Goal: Transaction & Acquisition: Purchase product/service

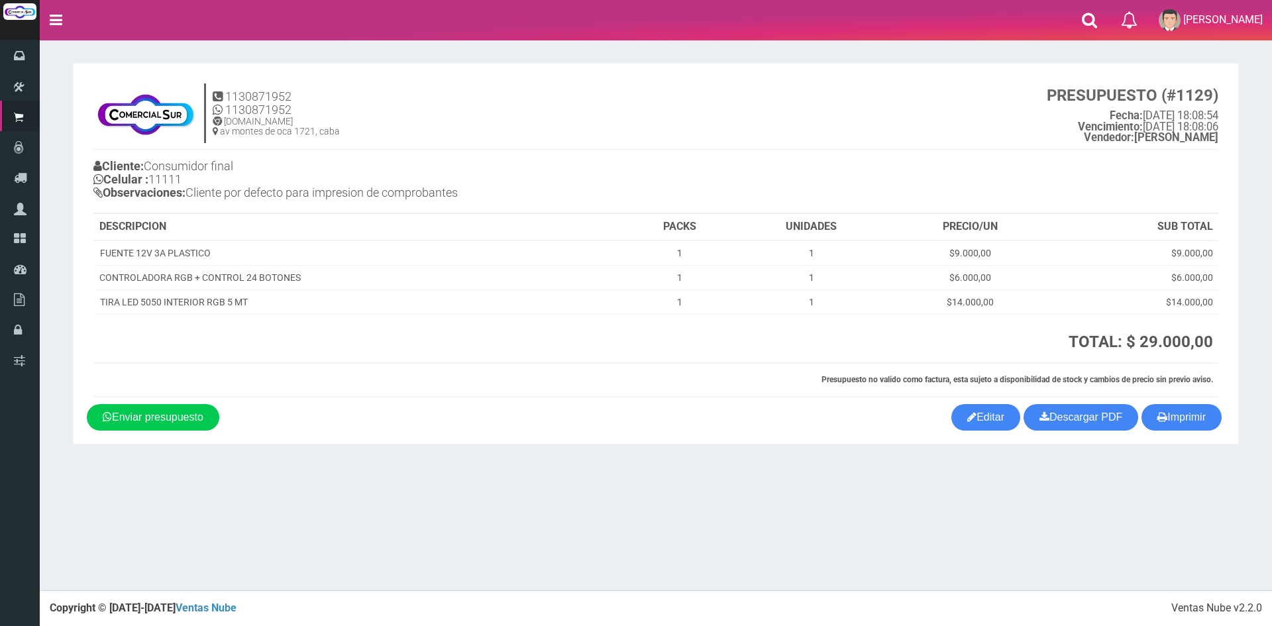
click at [62, 191] on section "× Titulo del Msj texto Mas Texto Cancelar Aceptar" at bounding box center [656, 254] width 1232 height 428
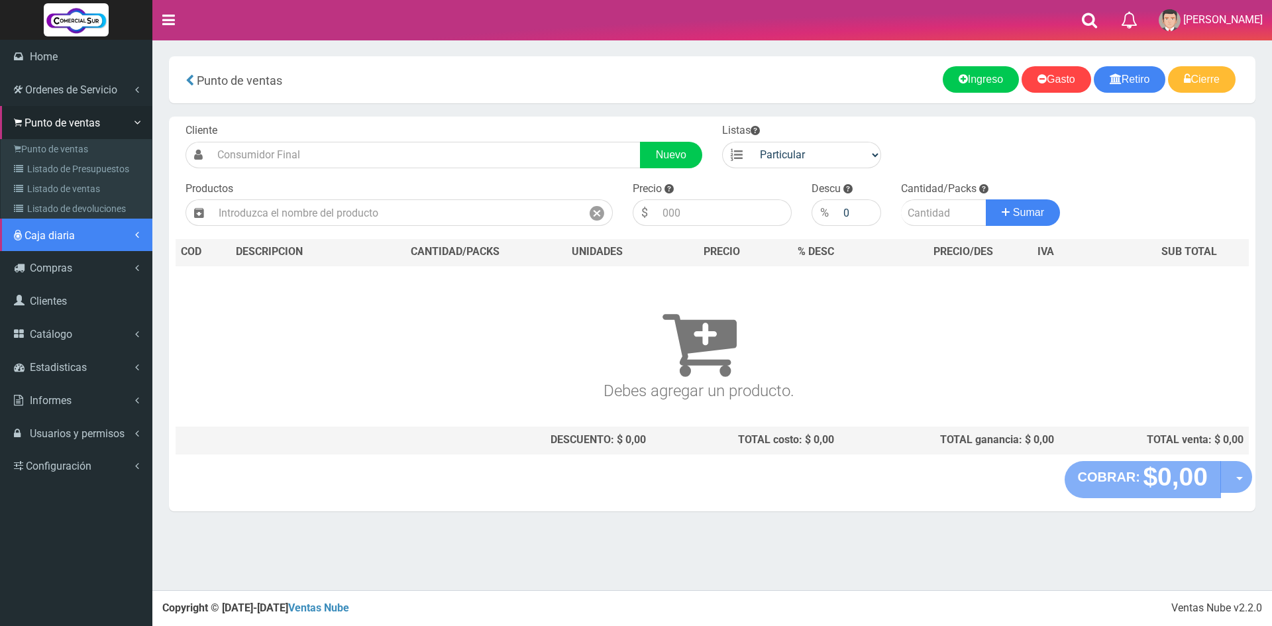
click at [64, 247] on link "Caja diaria" at bounding box center [76, 235] width 152 height 33
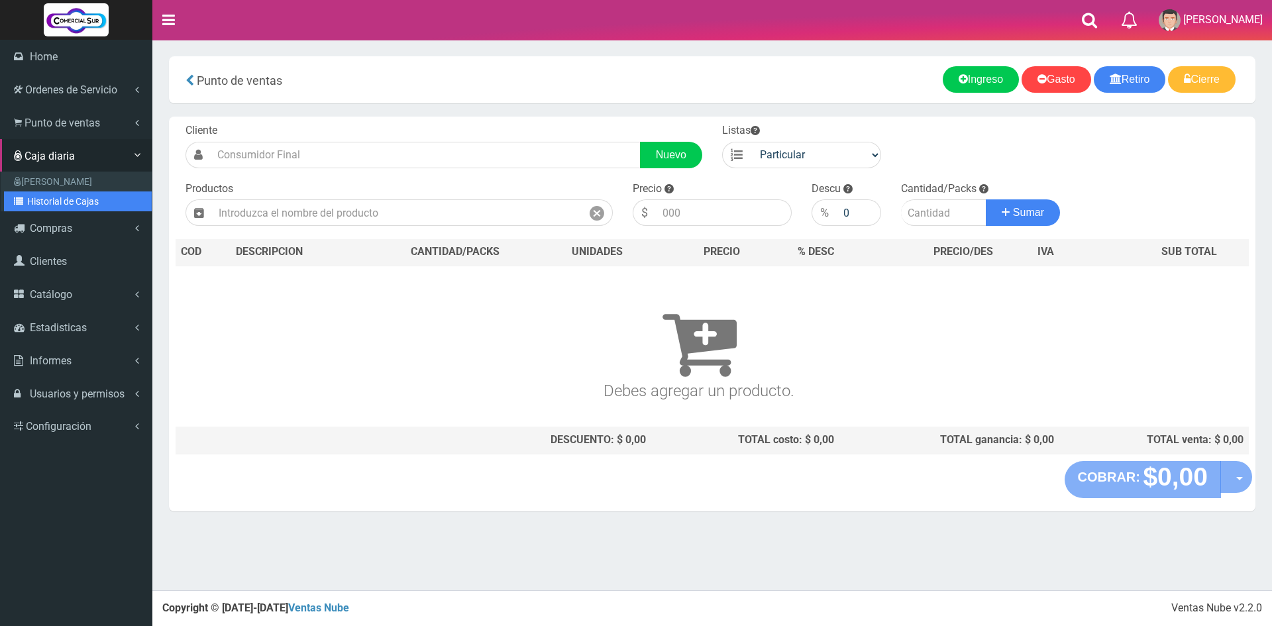
click at [64, 205] on link "Historial de Cajas" at bounding box center [78, 201] width 148 height 20
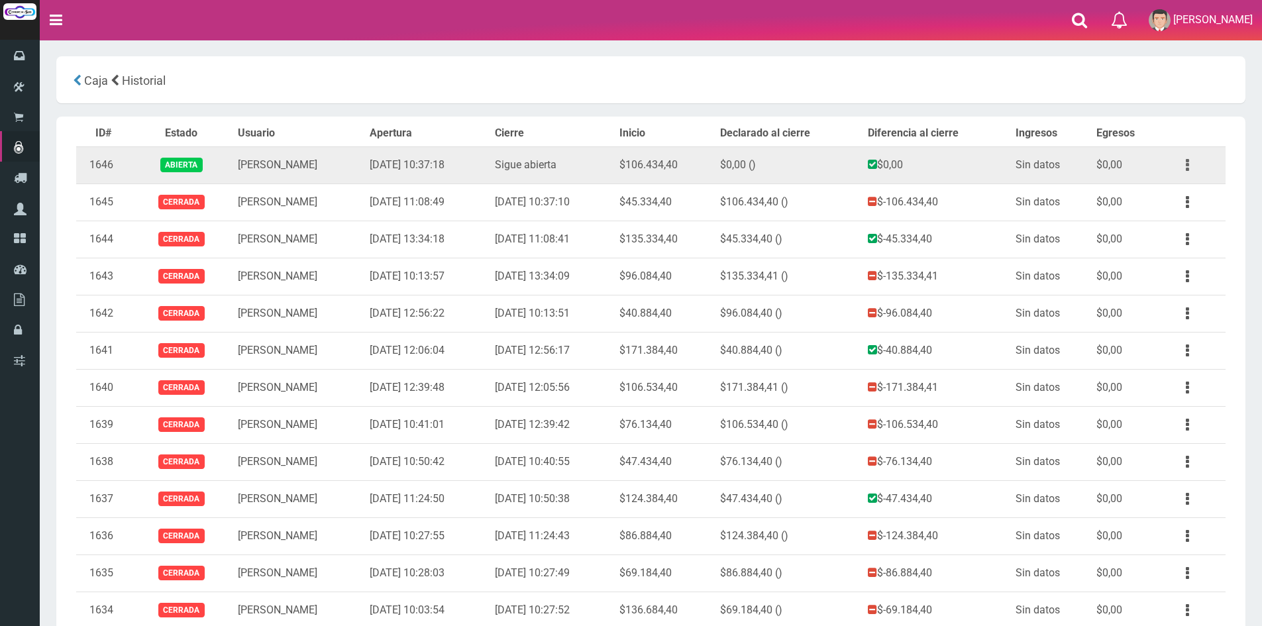
click at [1190, 161] on button "button" at bounding box center [1187, 165] width 30 height 23
click at [1144, 197] on link "Ver" at bounding box center [1149, 197] width 105 height 29
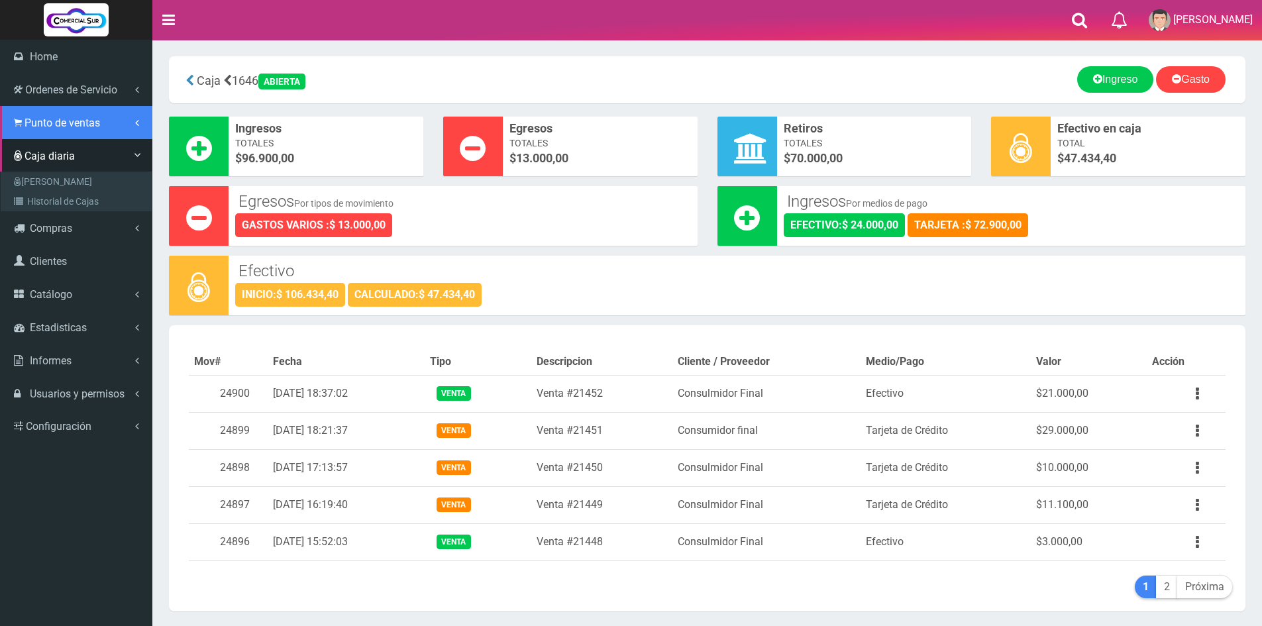
click at [35, 114] on link "Punto de ventas" at bounding box center [76, 122] width 152 height 33
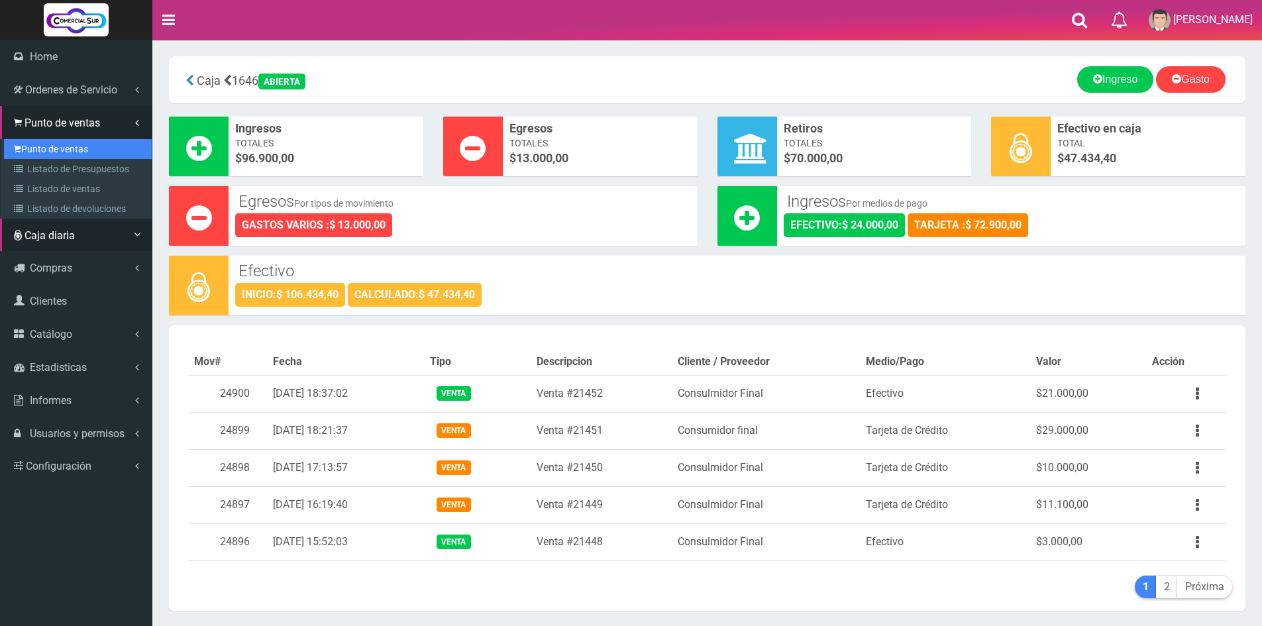
click at [61, 155] on link "Punto de ventas" at bounding box center [78, 149] width 148 height 20
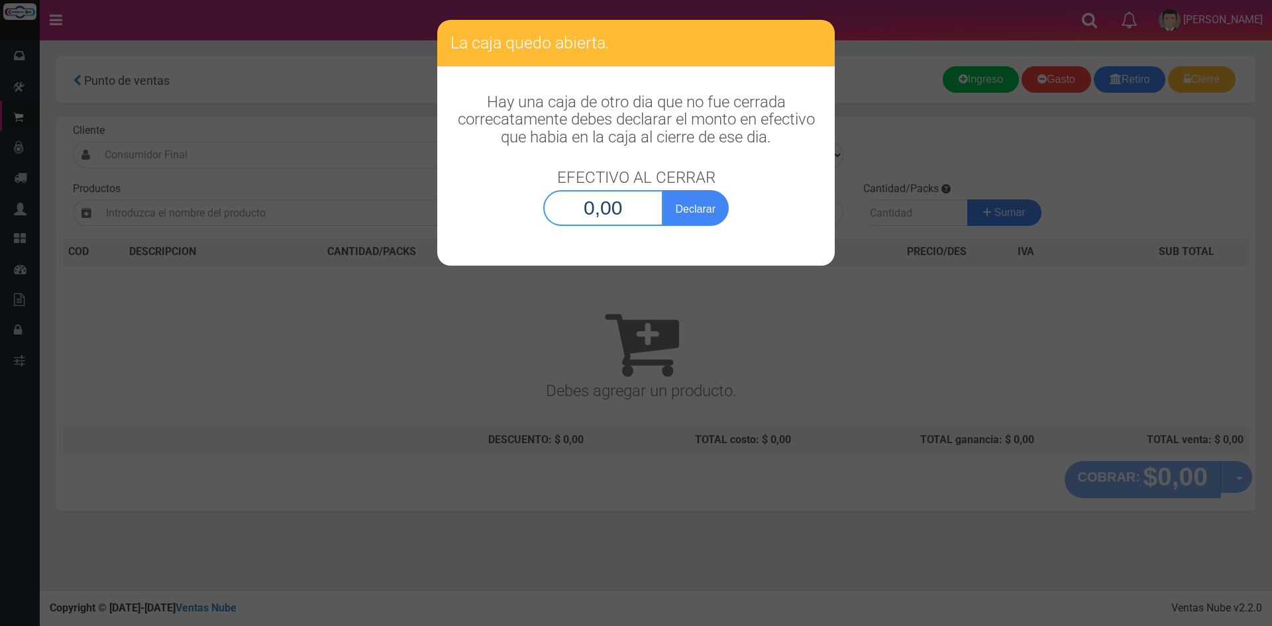
click at [609, 217] on input "0,00" at bounding box center [603, 208] width 120 height 36
type input "47.434,40"
click at [688, 209] on button "Declarar" at bounding box center [695, 208] width 66 height 36
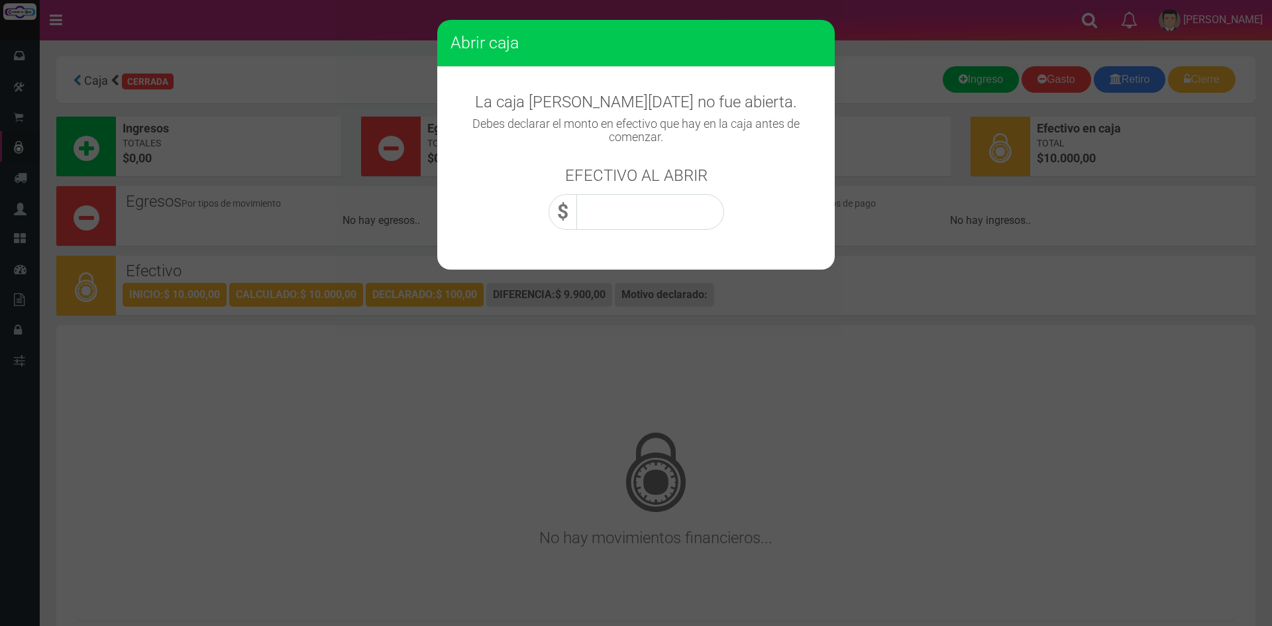
click at [678, 211] on input "text" at bounding box center [650, 212] width 148 height 36
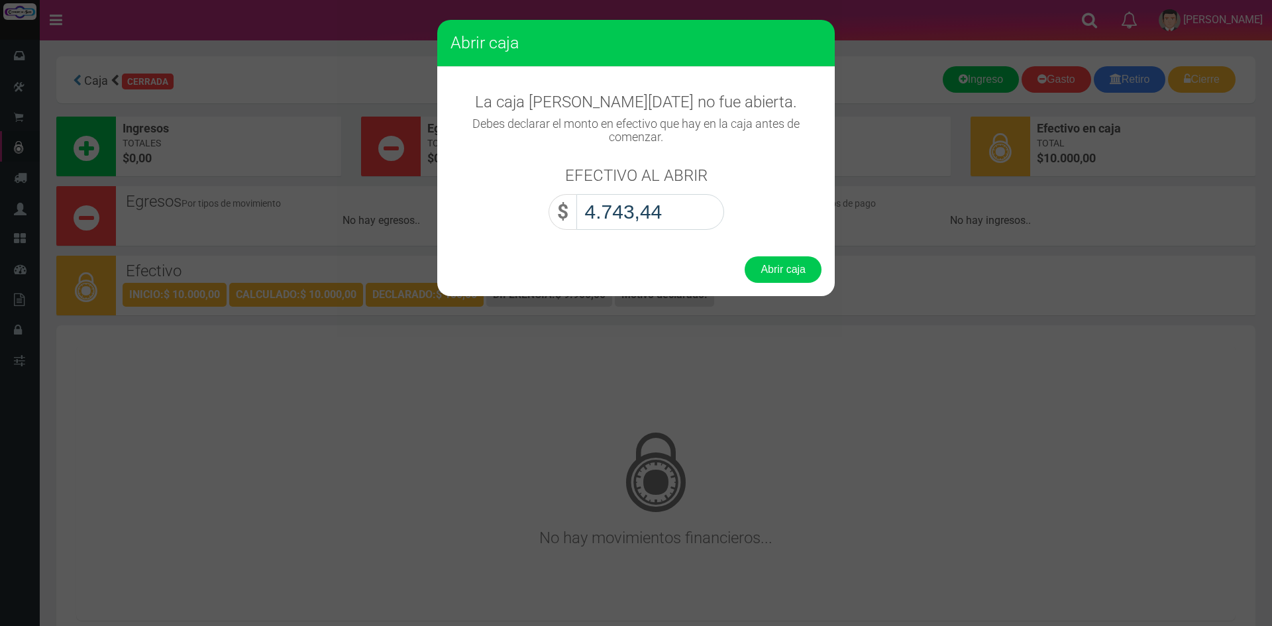
type input "47.434,40"
click at [809, 272] on button "Abrir caja" at bounding box center [782, 269] width 77 height 26
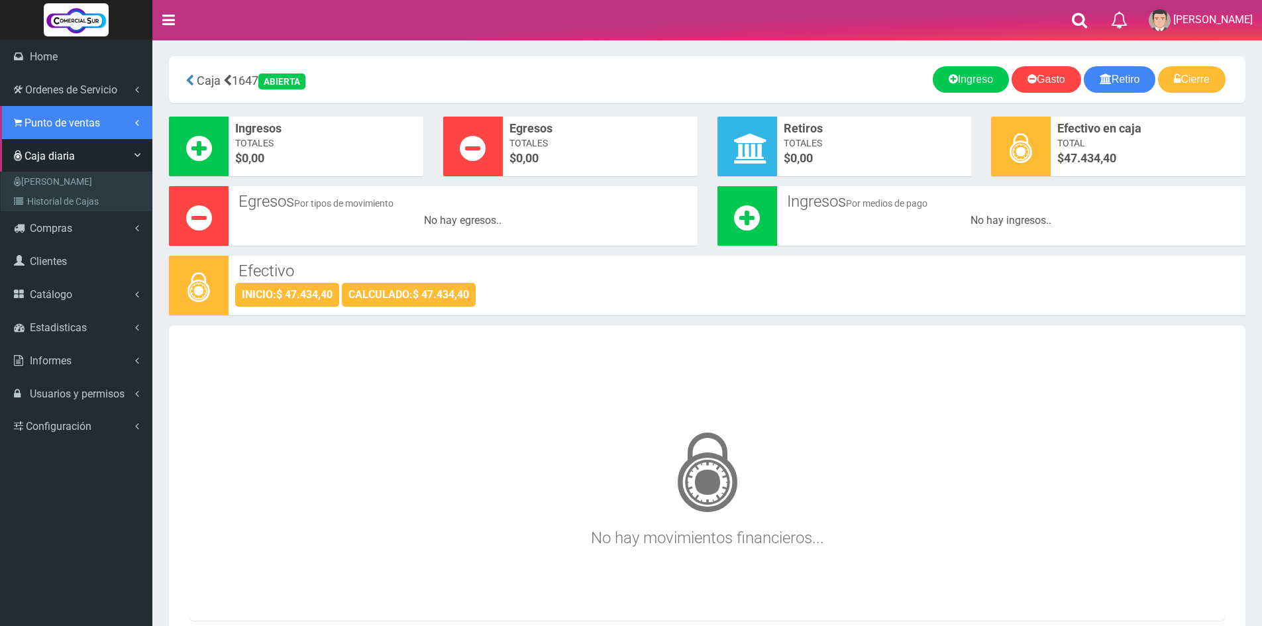
click at [40, 125] on span "Punto de ventas" at bounding box center [63, 123] width 76 height 13
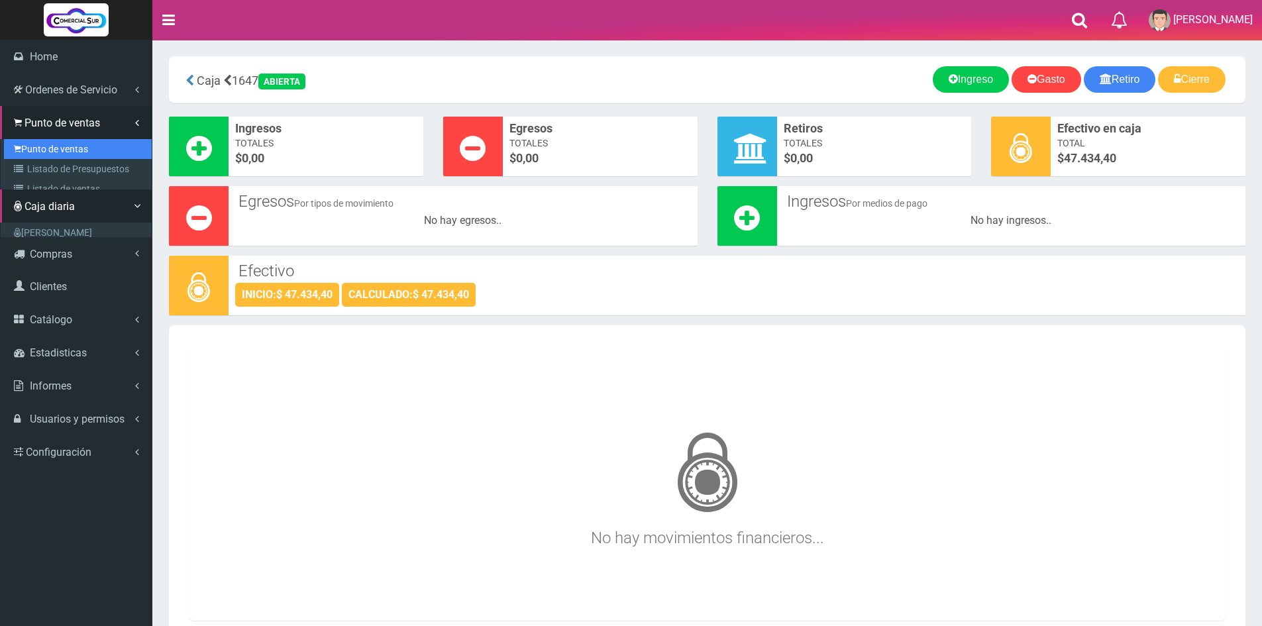
click at [58, 148] on link "Punto de ventas" at bounding box center [78, 149] width 148 height 20
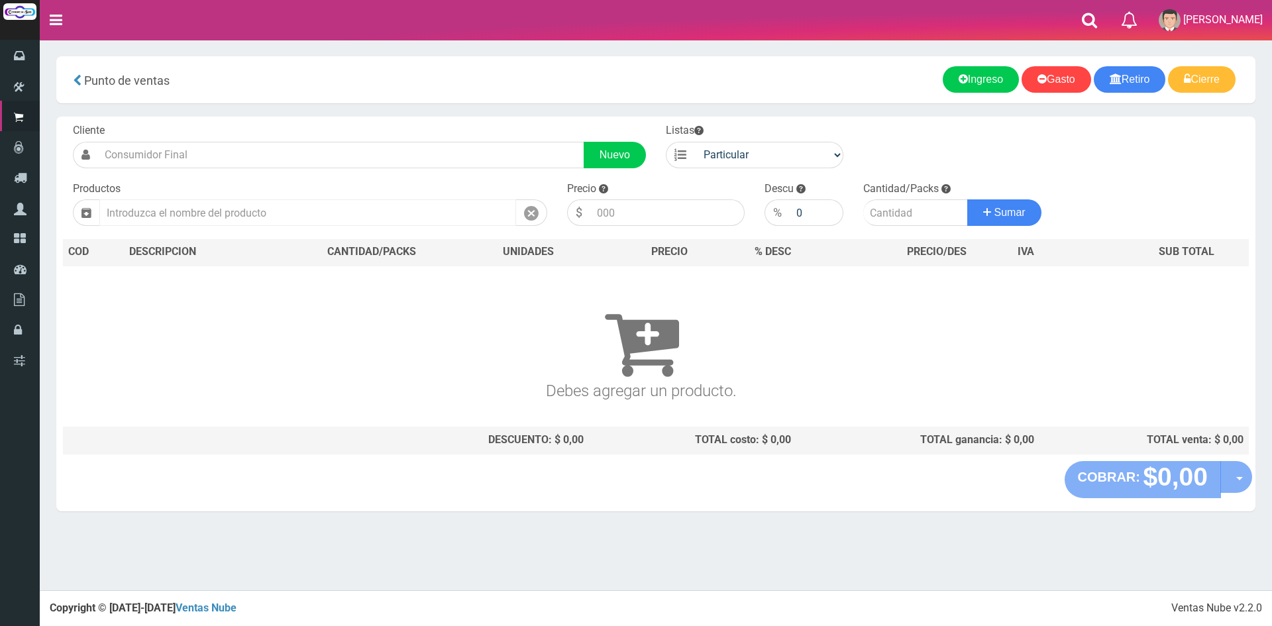
click at [348, 216] on input "text" at bounding box center [307, 212] width 417 height 26
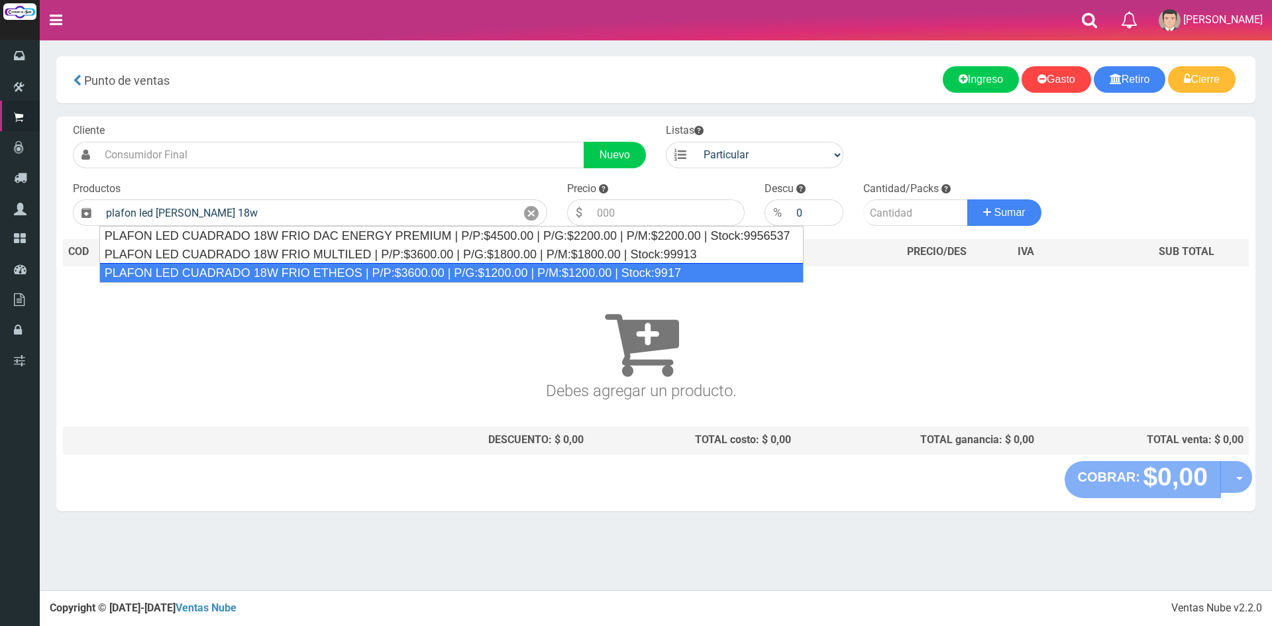
click at [380, 270] on div "PLAFON LED CUADRADO 18W FRIO ETHEOS | P/P:$3600.00 | P/G:$1200.00 | P/M:$1200.0…" at bounding box center [451, 273] width 704 height 20
type input "PLAFON LED CUADRADO 18W FRIO ETHEOS | P/P:$3600.00 | P/G:$1200.00 | P/M:$1200.0…"
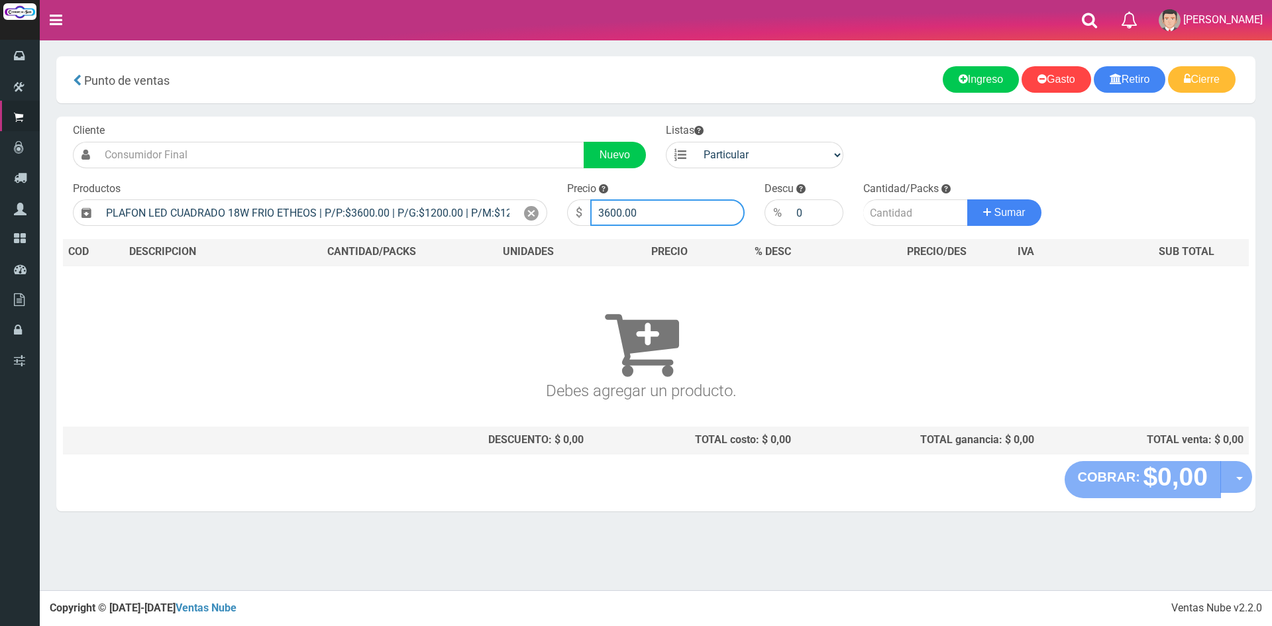
drag, startPoint x: 664, startPoint y: 214, endPoint x: 371, endPoint y: 194, distance: 294.1
click at [371, 123] on form "Cliente Nuevo Listas Particular Gremio Mayoristas" at bounding box center [656, 123] width 1186 height 0
type input "8500"
type input "1"
click at [967, 199] on button "Sumar" at bounding box center [1004, 212] width 74 height 26
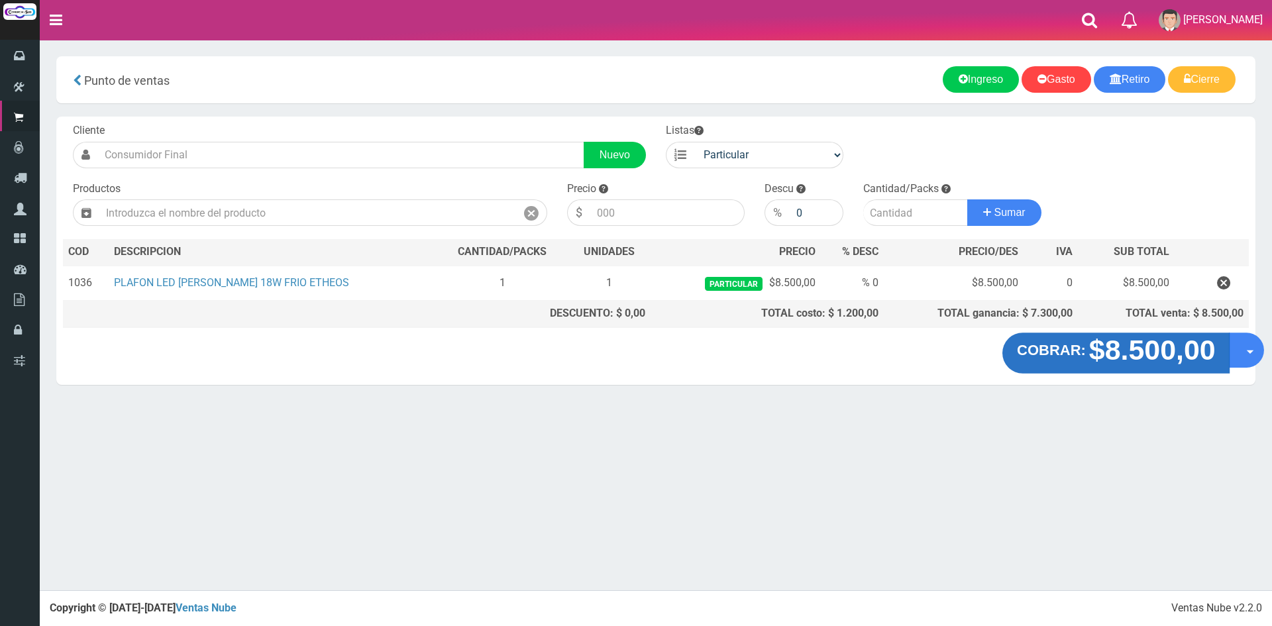
click at [1129, 357] on strong "$8.500,00" at bounding box center [1151, 349] width 126 height 31
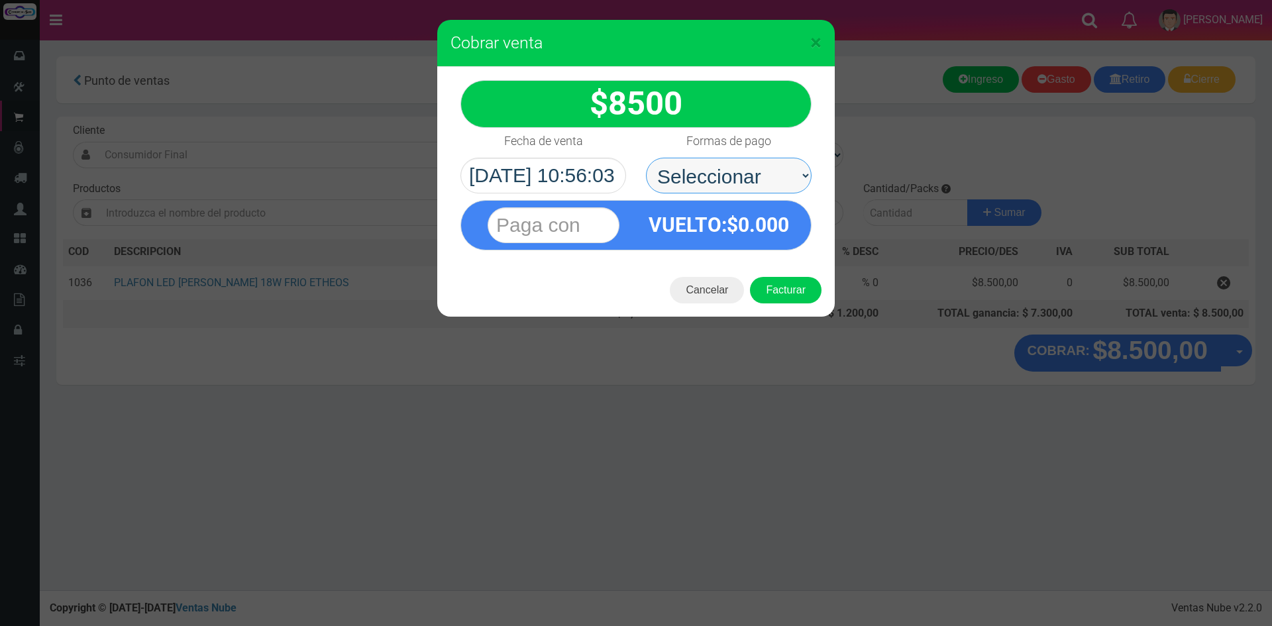
click at [717, 180] on select "Seleccionar Efectivo Tarjeta de Crédito Depósito Débito" at bounding box center [729, 176] width 166 height 36
select select "Efectivo"
click at [646, 158] on select "Seleccionar Efectivo Tarjeta de Crédito Depósito Débito" at bounding box center [729, 176] width 166 height 36
click at [555, 209] on input "text" at bounding box center [553, 225] width 132 height 36
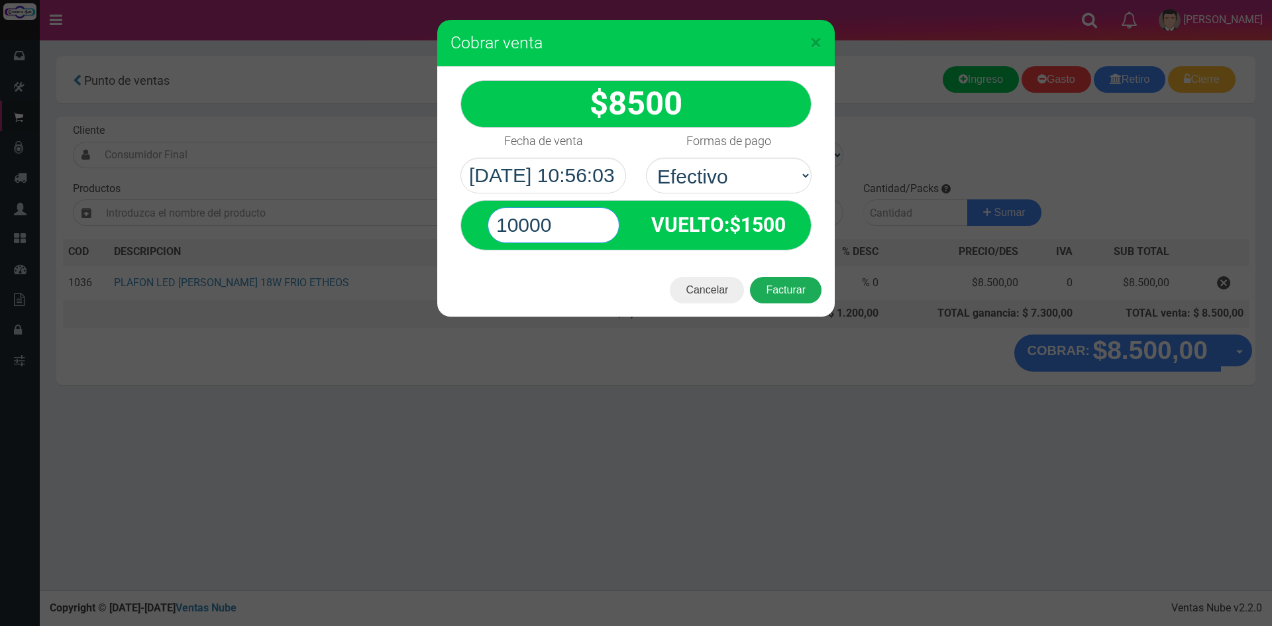
type input "10000"
click at [798, 289] on button "Facturar" at bounding box center [786, 290] width 72 height 26
